Goal: Information Seeking & Learning: Understand process/instructions

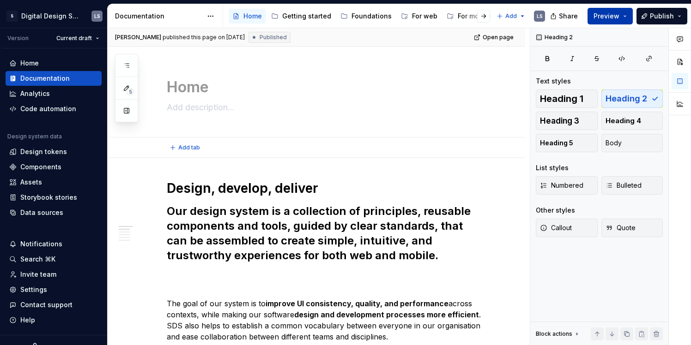
type textarea "*"
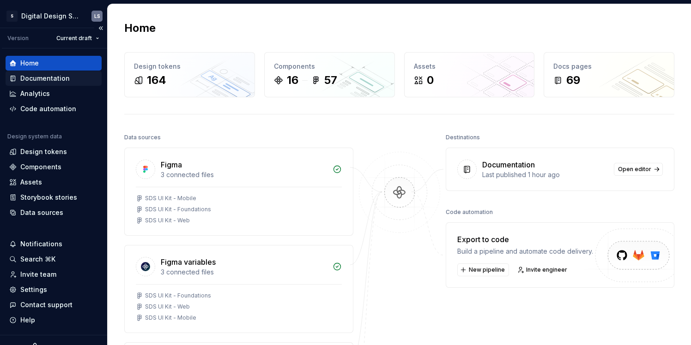
click at [30, 77] on div "Documentation" at bounding box center [44, 78] width 49 height 9
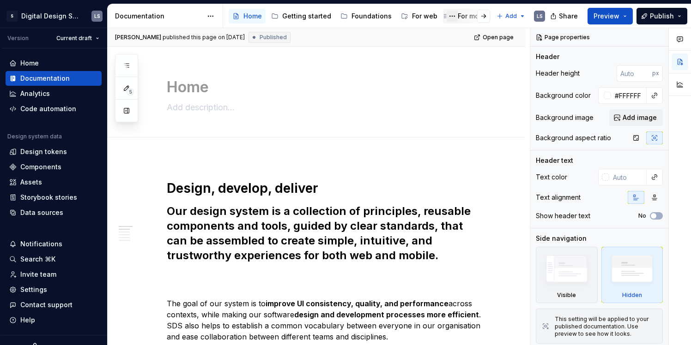
click at [450, 15] on button "Page tree" at bounding box center [451, 16] width 11 height 11
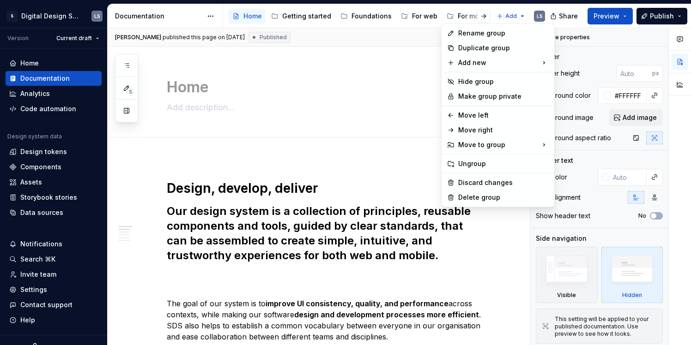
click at [459, 14] on html "S Digital Design System LS Version Current draft Home Documentation Analytics C…" at bounding box center [345, 172] width 691 height 345
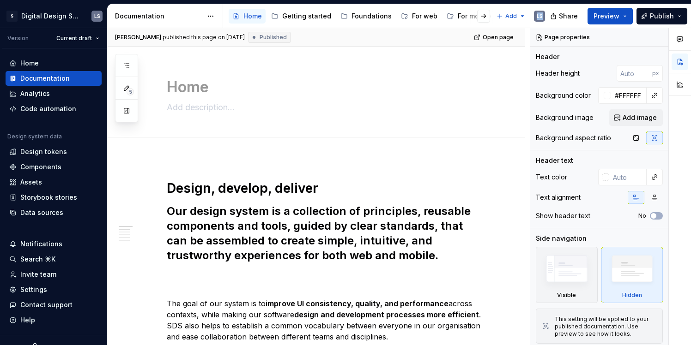
click at [460, 15] on div at bounding box center [475, 16] width 35 height 17
click at [471, 17] on div at bounding box center [475, 16] width 35 height 17
click at [481, 13] on button "button" at bounding box center [483, 16] width 13 height 13
click at [316, 16] on div "For mobile" at bounding box center [330, 16] width 33 height 9
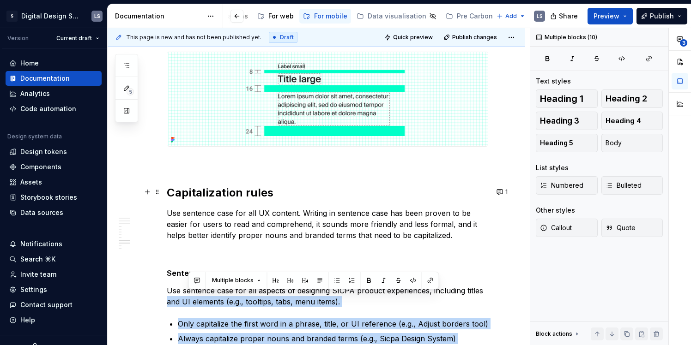
scroll to position [1942, 0]
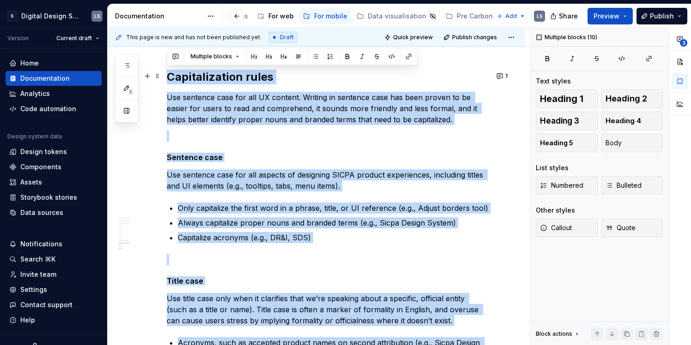
drag, startPoint x: 360, startPoint y: 291, endPoint x: 165, endPoint y: 77, distance: 290.1
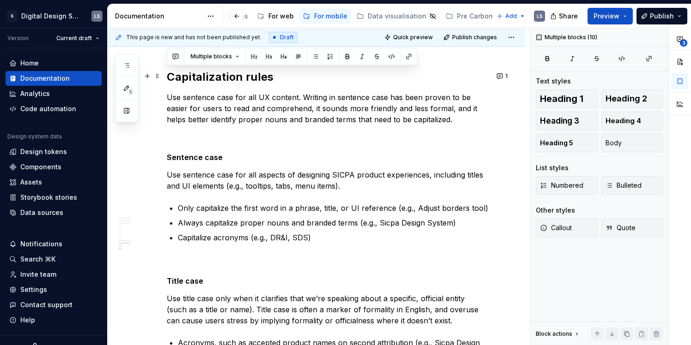
click at [230, 81] on h2 "Capitalization rules" at bounding box center [327, 77] width 321 height 15
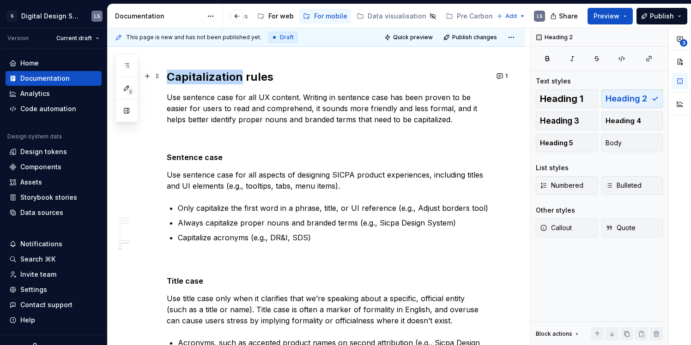
click at [230, 81] on h2 "Capitalization rules" at bounding box center [327, 77] width 321 height 15
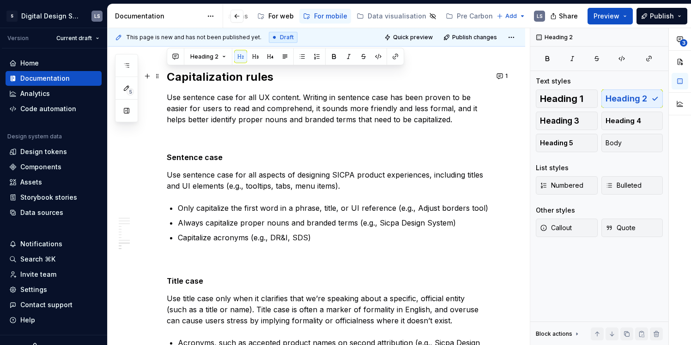
click at [259, 79] on h2 "Capitalization rules" at bounding box center [327, 77] width 321 height 15
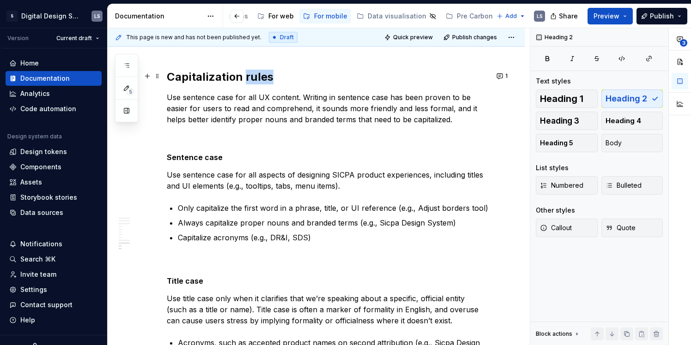
click at [259, 79] on h2 "Capitalization rules" at bounding box center [327, 77] width 321 height 15
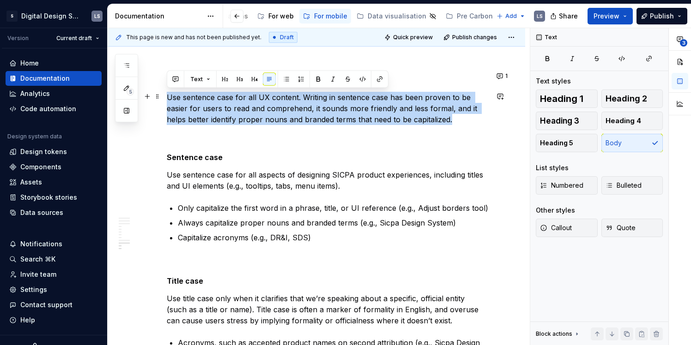
drag, startPoint x: 169, startPoint y: 98, endPoint x: 476, endPoint y: 115, distance: 307.9
click at [476, 115] on p "Use sentence case for all UX content. Writing in sentence case has been proven …" at bounding box center [327, 108] width 321 height 33
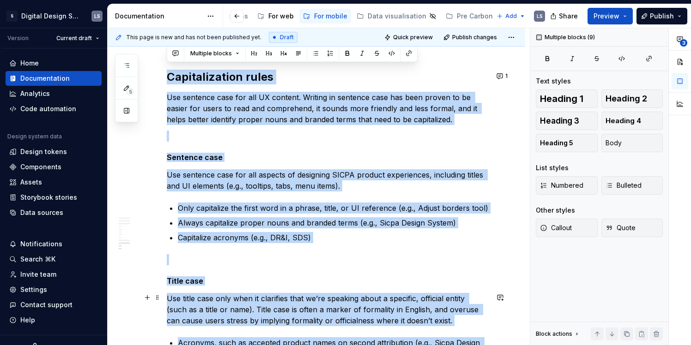
scroll to position [2140, 0]
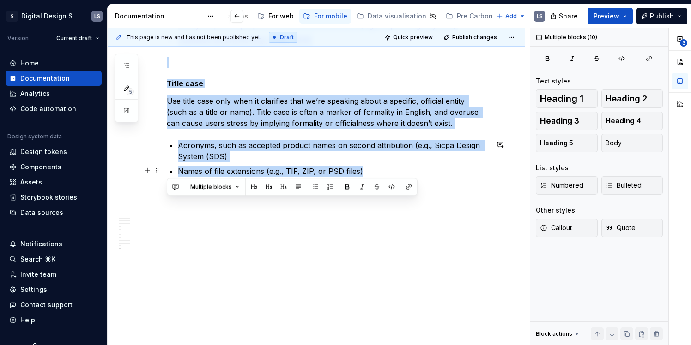
drag, startPoint x: 169, startPoint y: 81, endPoint x: 429, endPoint y: 174, distance: 275.5
copy div "Loremipsumdolo sitam Con adipisci elit sed doe TE incidid. Utlabor et dolorema …"
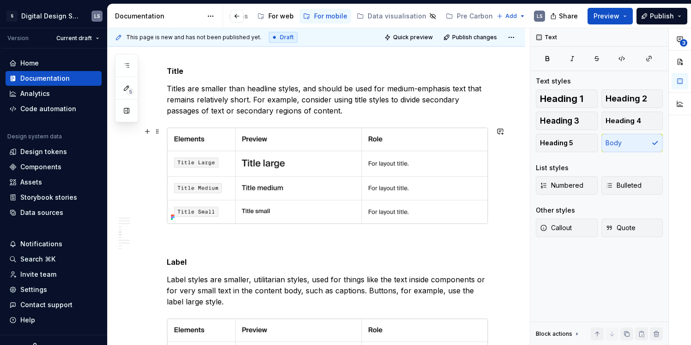
scroll to position [868, 0]
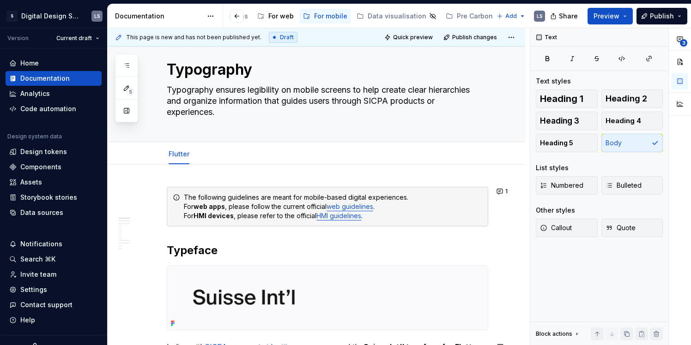
type textarea "*"
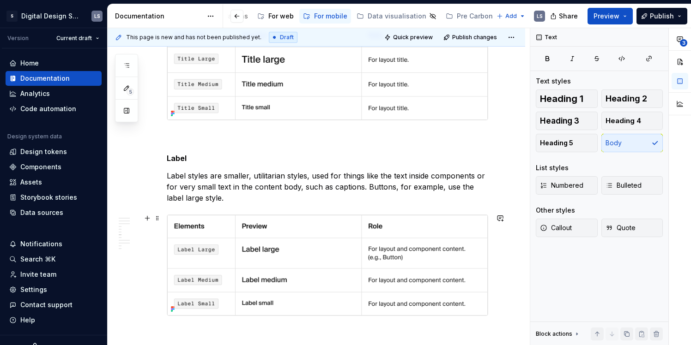
scroll to position [1169, 0]
